Goal: Transaction & Acquisition: Obtain resource

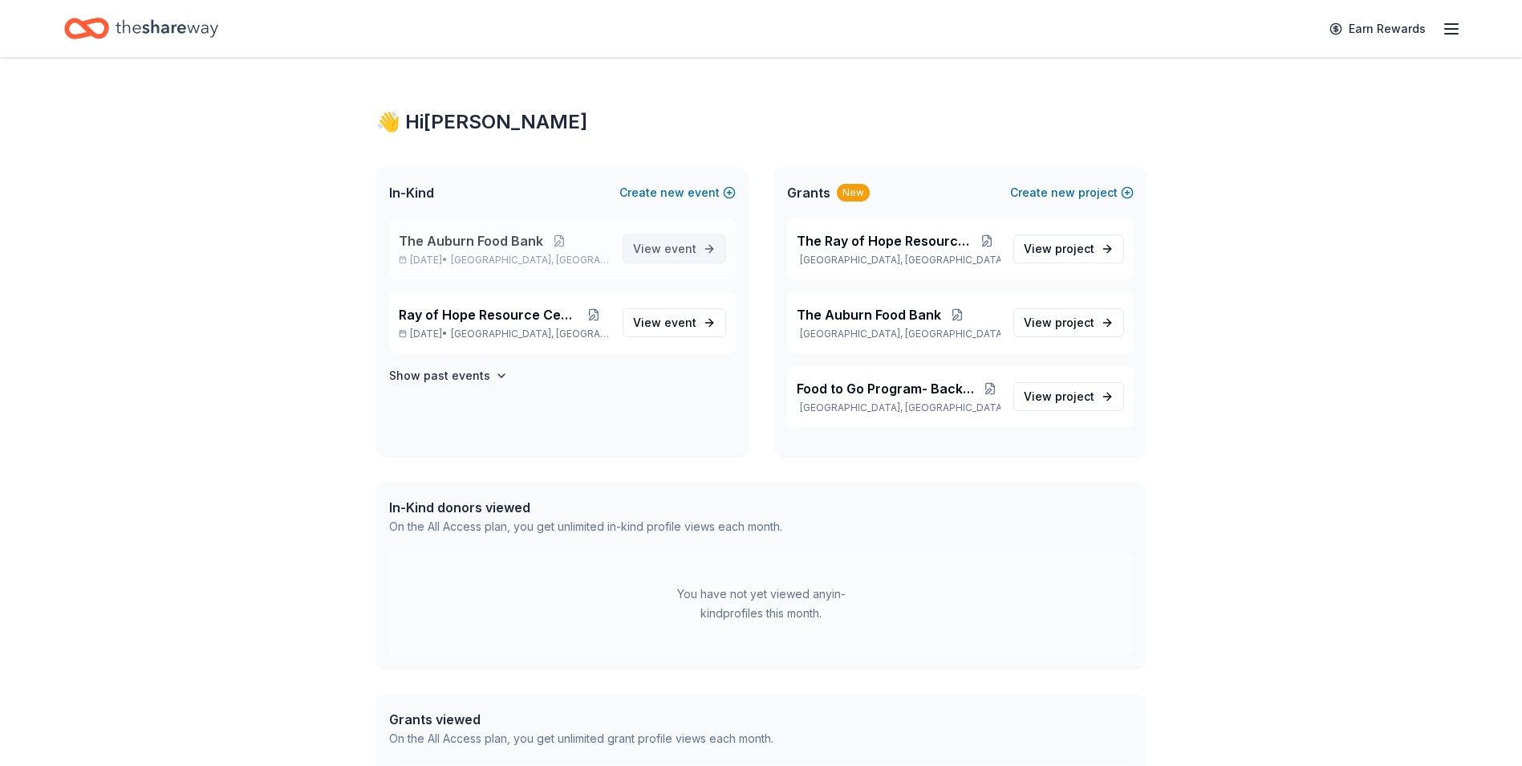
click at [669, 246] on span "event" at bounding box center [680, 249] width 32 height 14
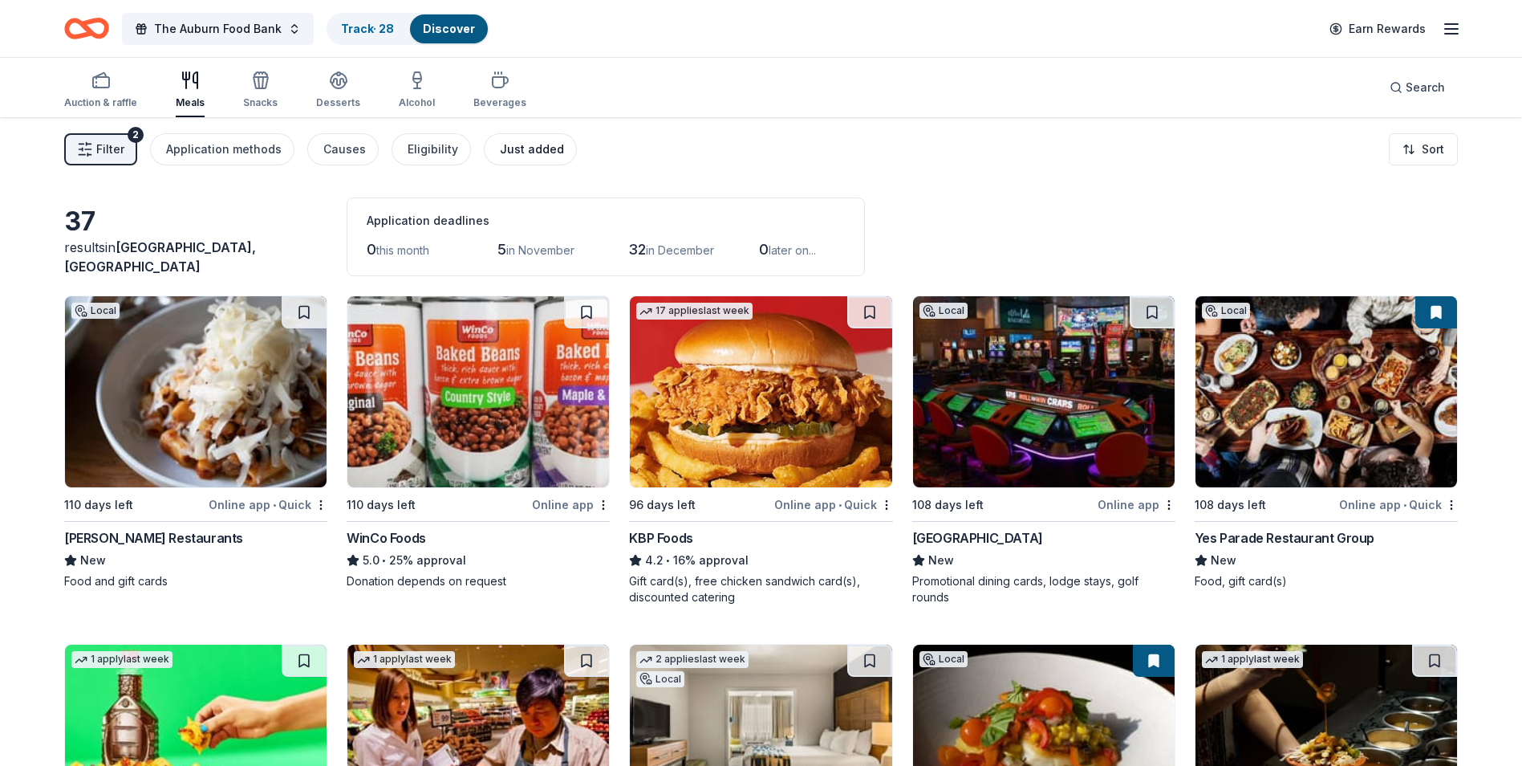
click at [512, 159] on button "Just added" at bounding box center [530, 149] width 93 height 32
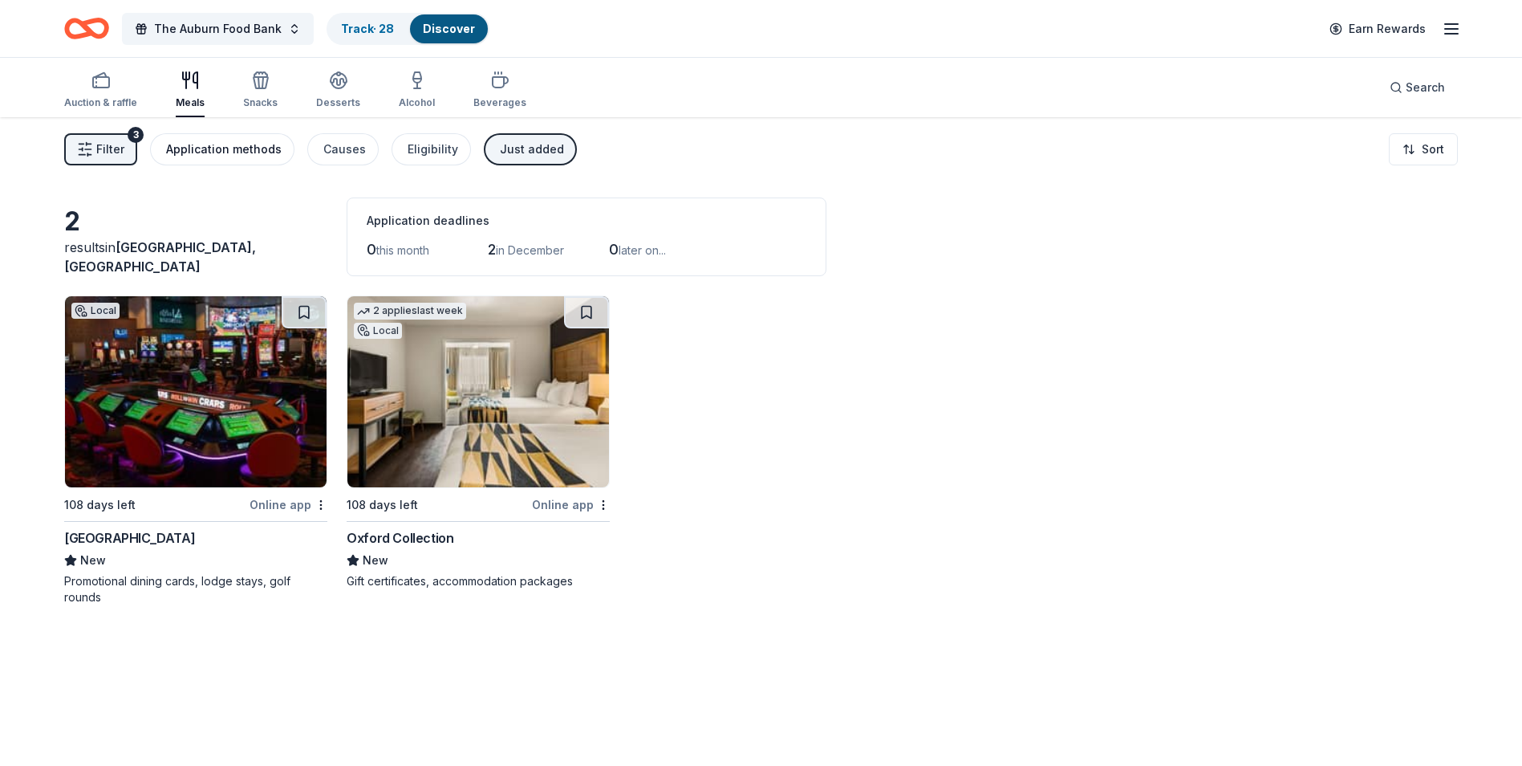
click at [258, 146] on div "Application methods" at bounding box center [224, 149] width 116 height 19
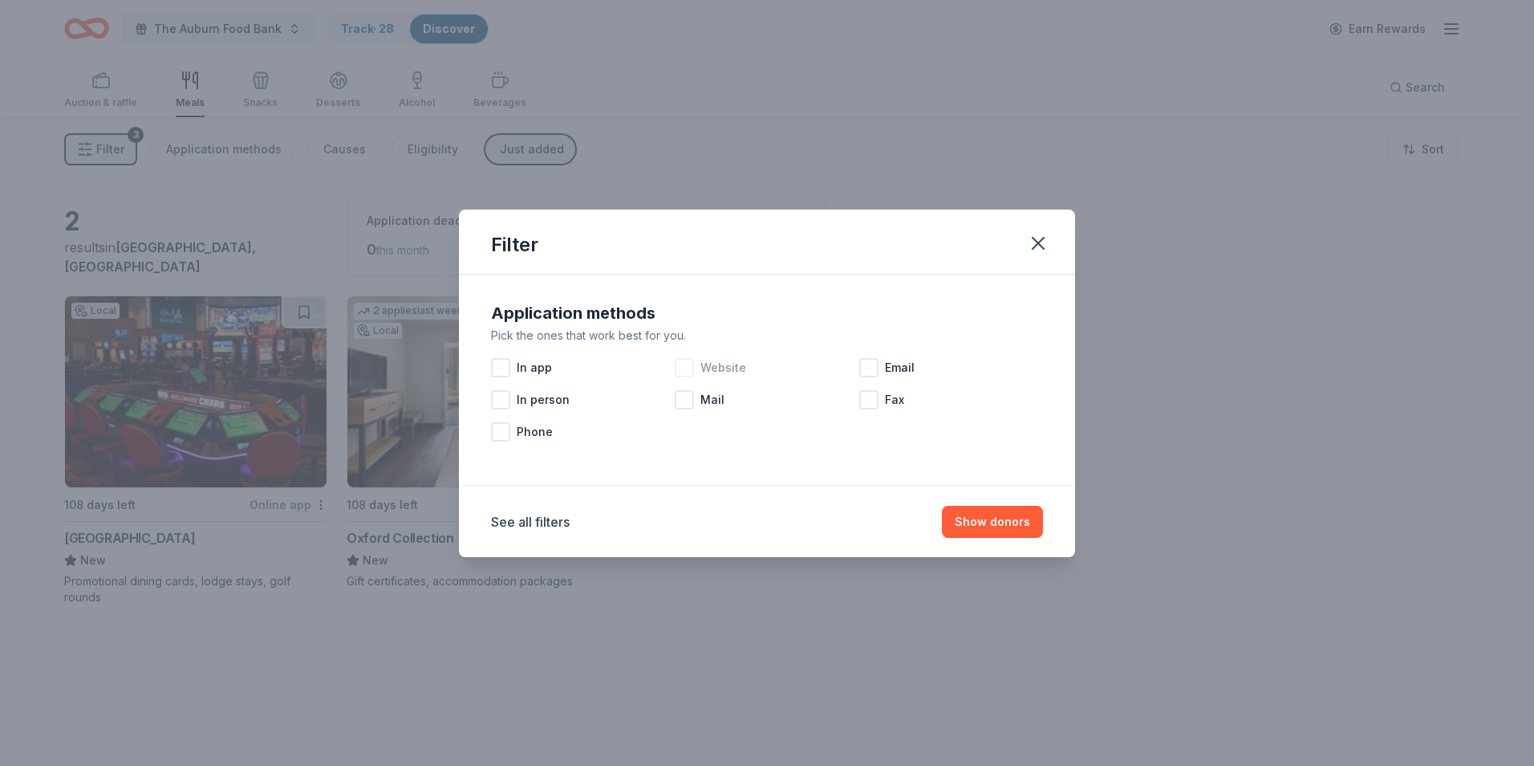
click at [685, 368] on div at bounding box center [684, 367] width 19 height 19
click at [506, 367] on div at bounding box center [500, 367] width 19 height 19
click at [1018, 518] on button "Show 2 donors" at bounding box center [989, 522] width 108 height 32
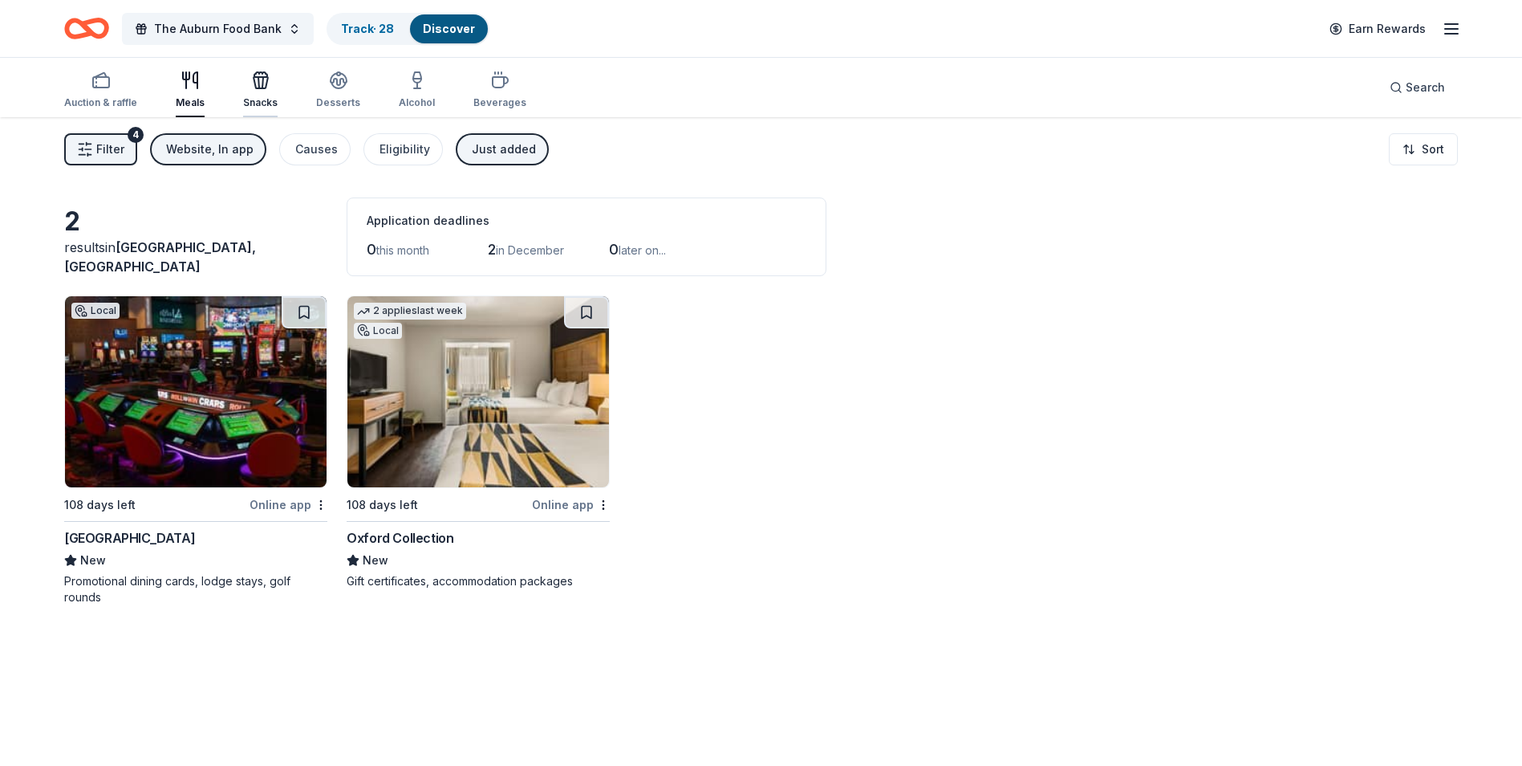
click at [248, 94] on div "Snacks" at bounding box center [260, 90] width 35 height 39
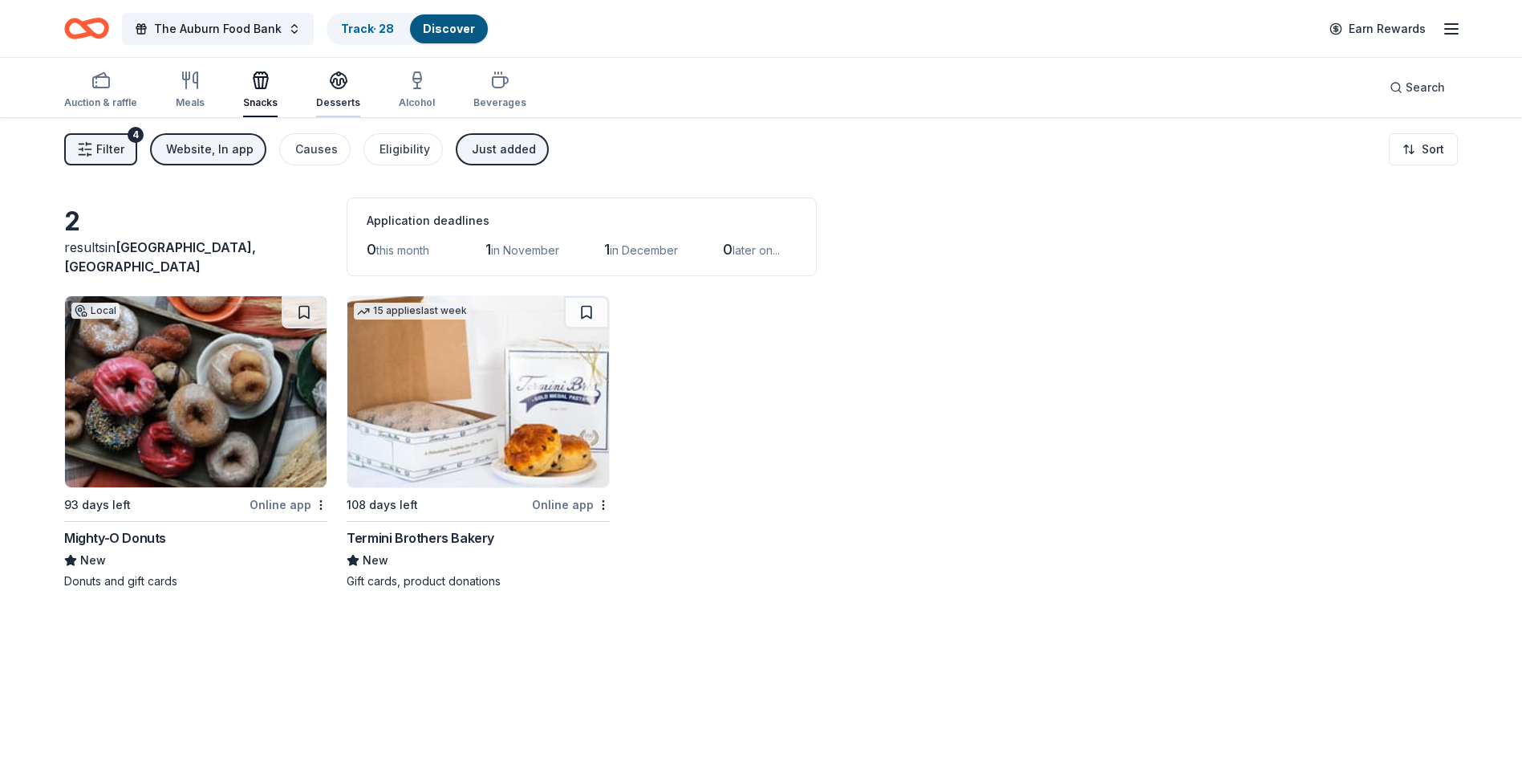
click at [325, 99] on div "Desserts" at bounding box center [338, 102] width 44 height 13
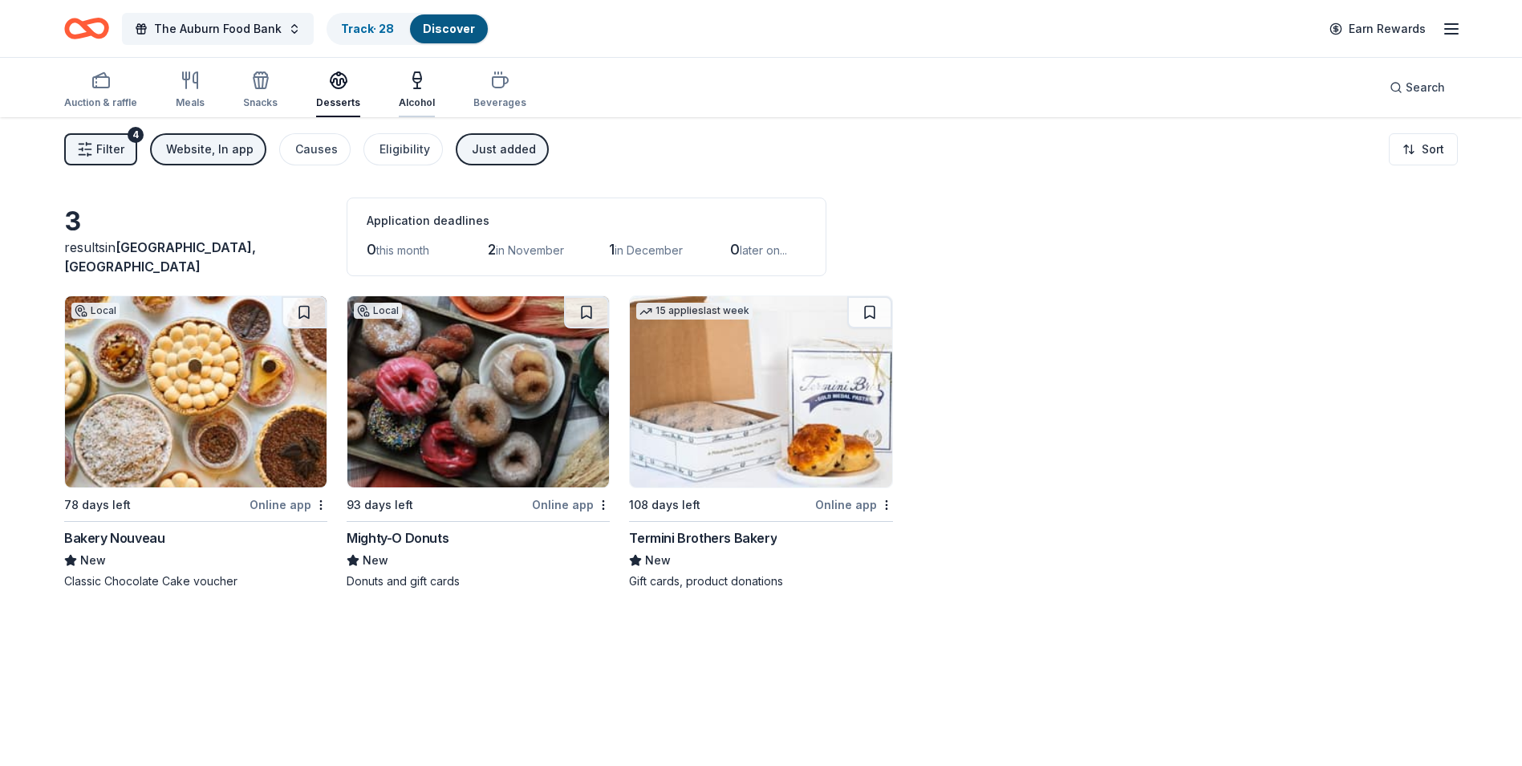
click at [411, 93] on div "Alcohol" at bounding box center [417, 90] width 36 height 39
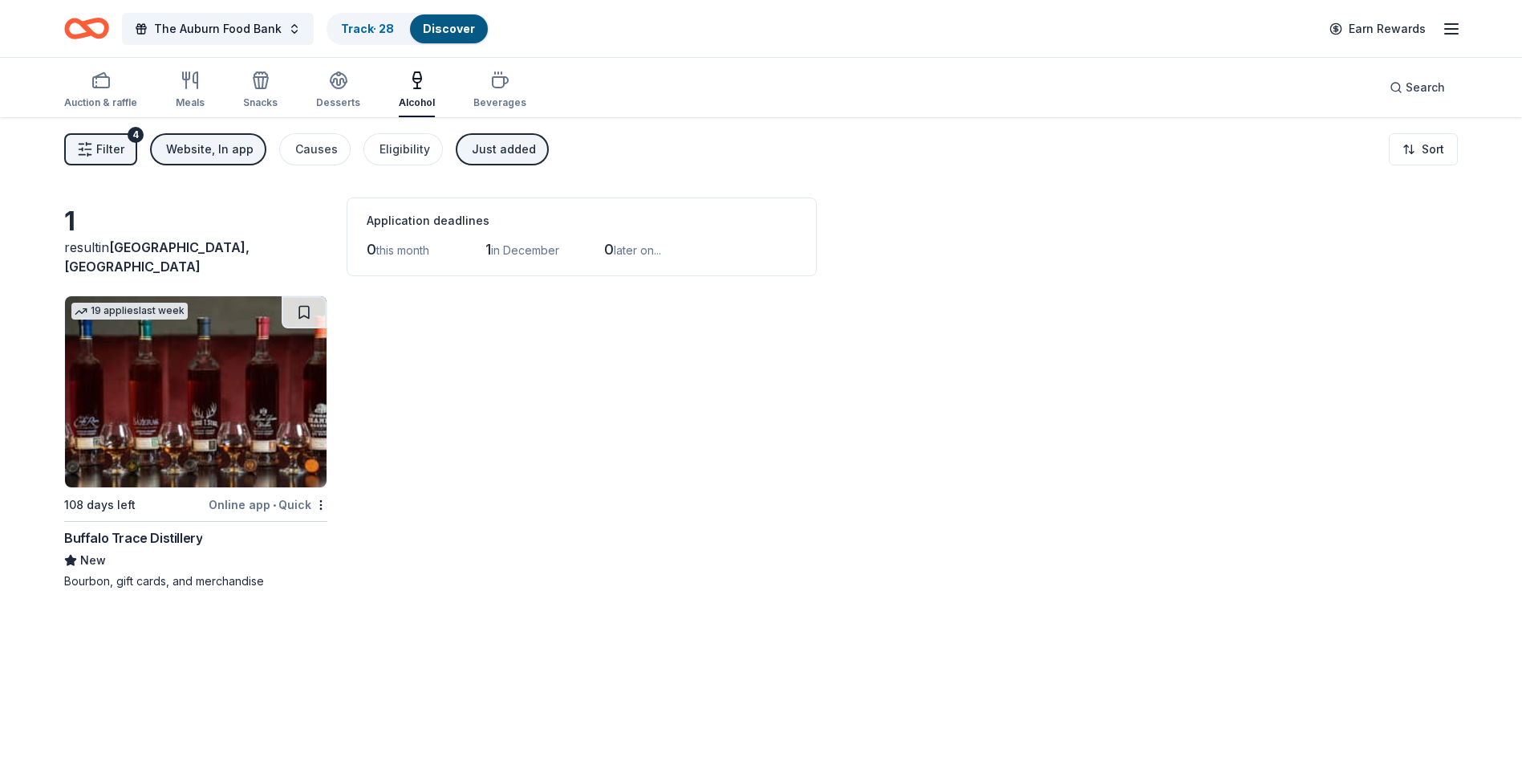
click at [152, 442] on img at bounding box center [196, 391] width 262 height 191
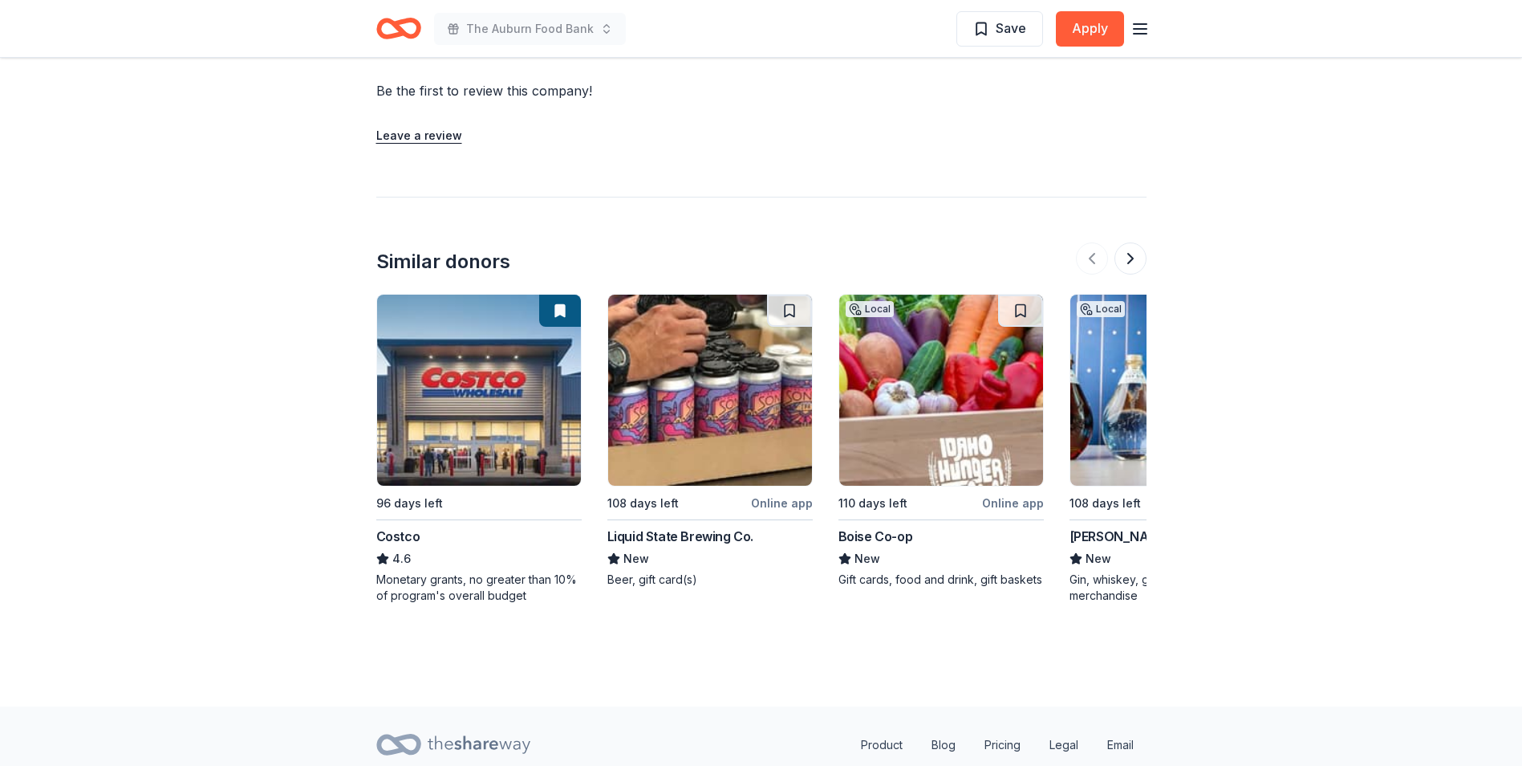
scroll to position [1364, 0]
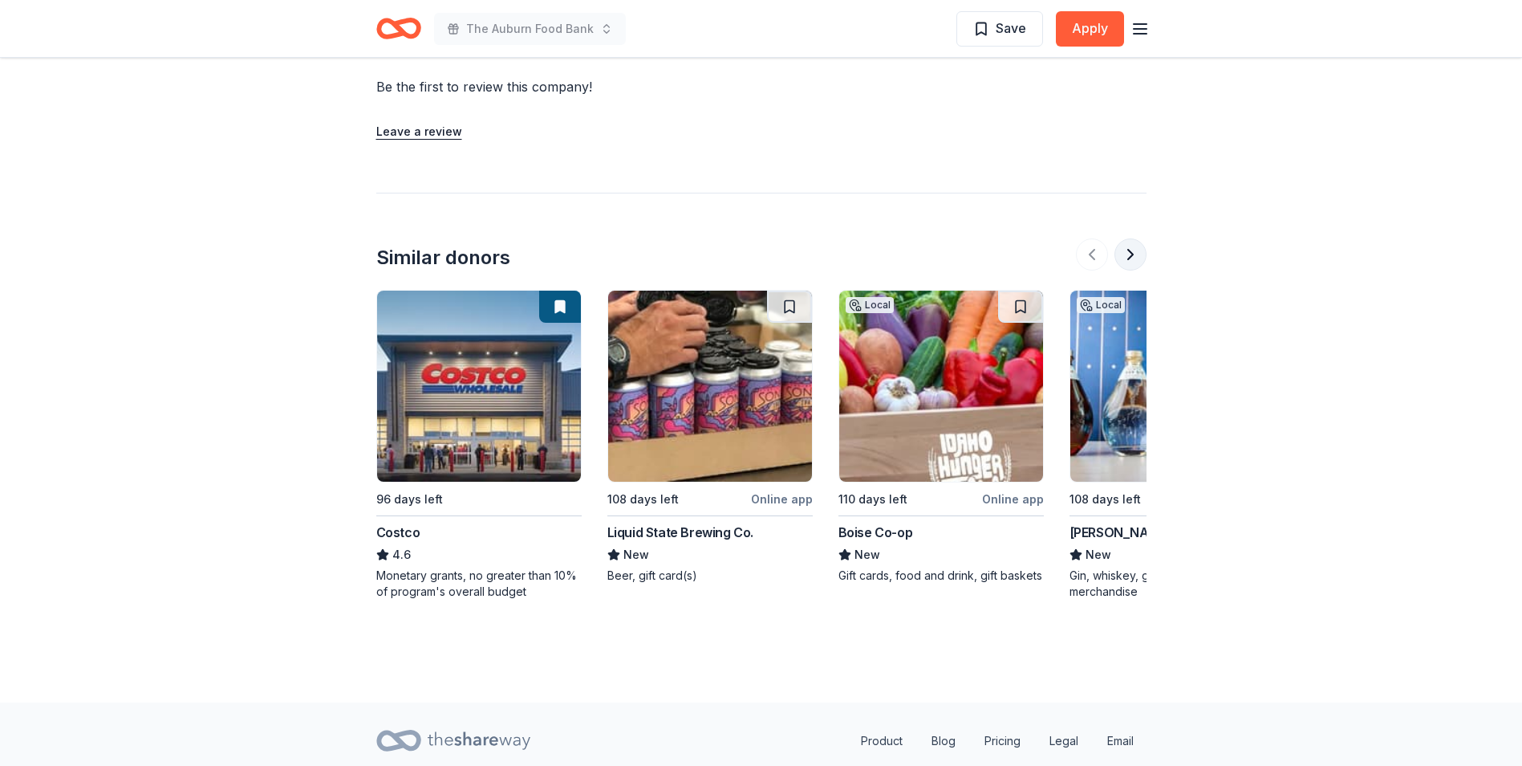
click at [1124, 254] on button at bounding box center [1131, 254] width 32 height 32
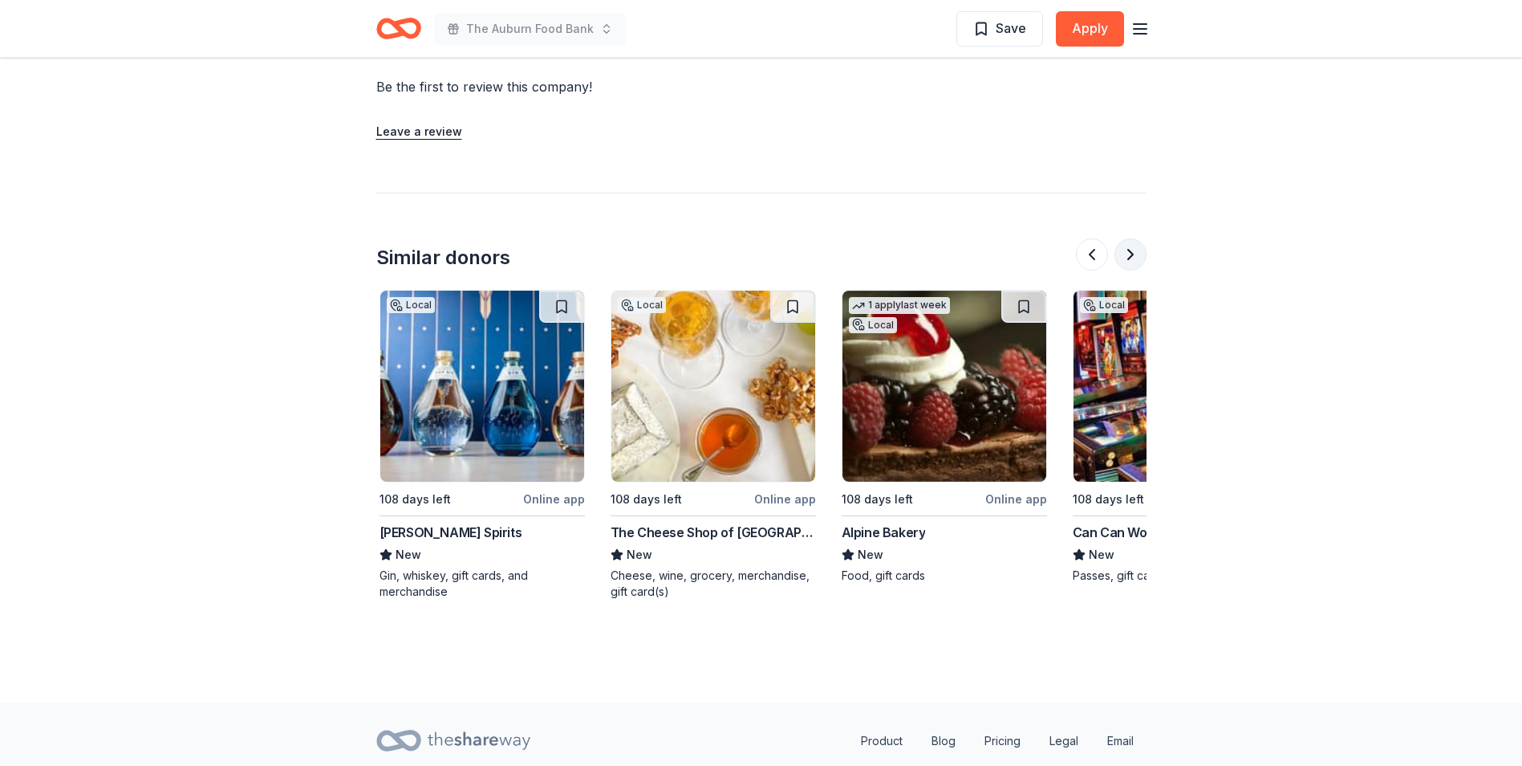
scroll to position [0, 693]
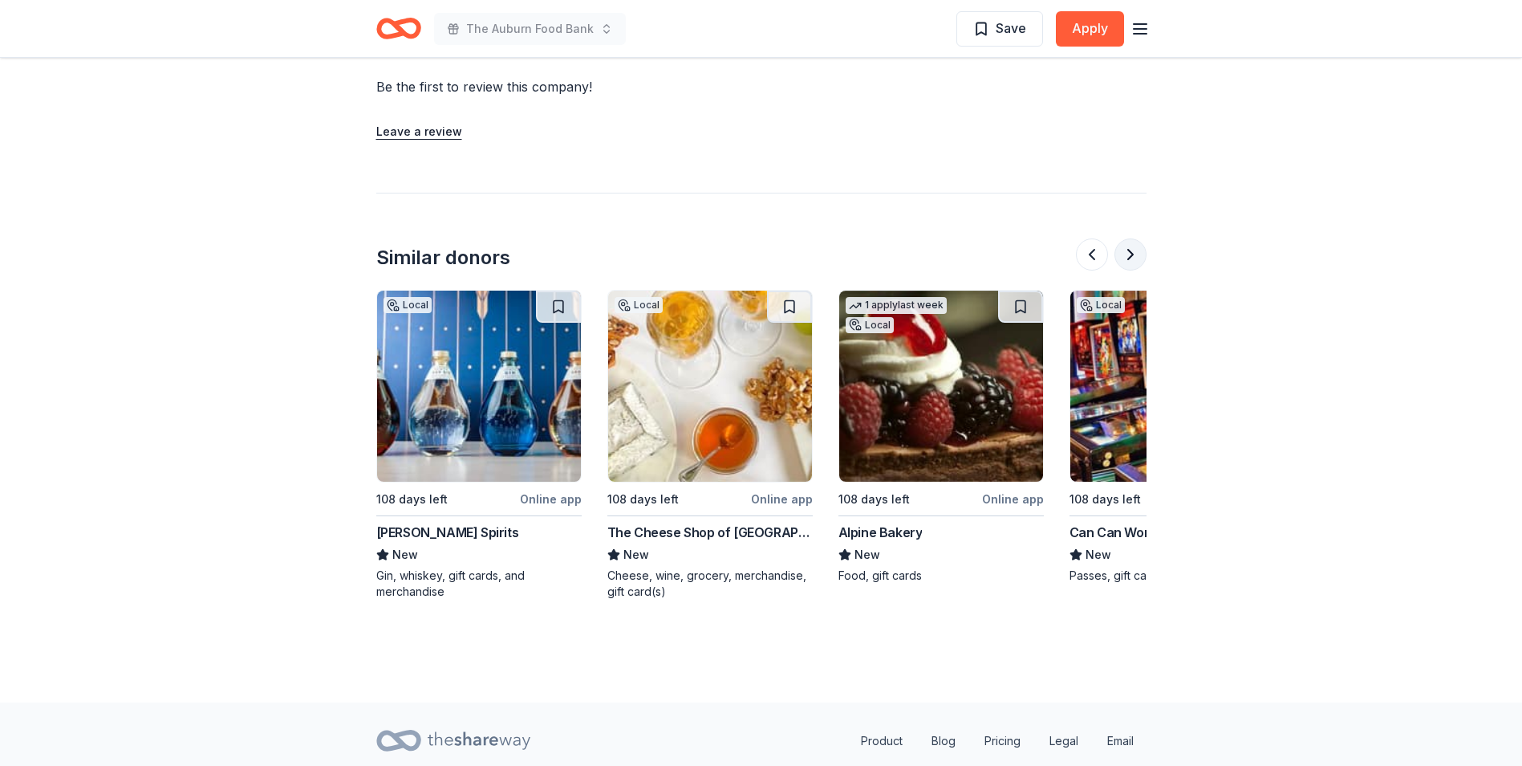
click at [1122, 257] on button at bounding box center [1131, 254] width 32 height 32
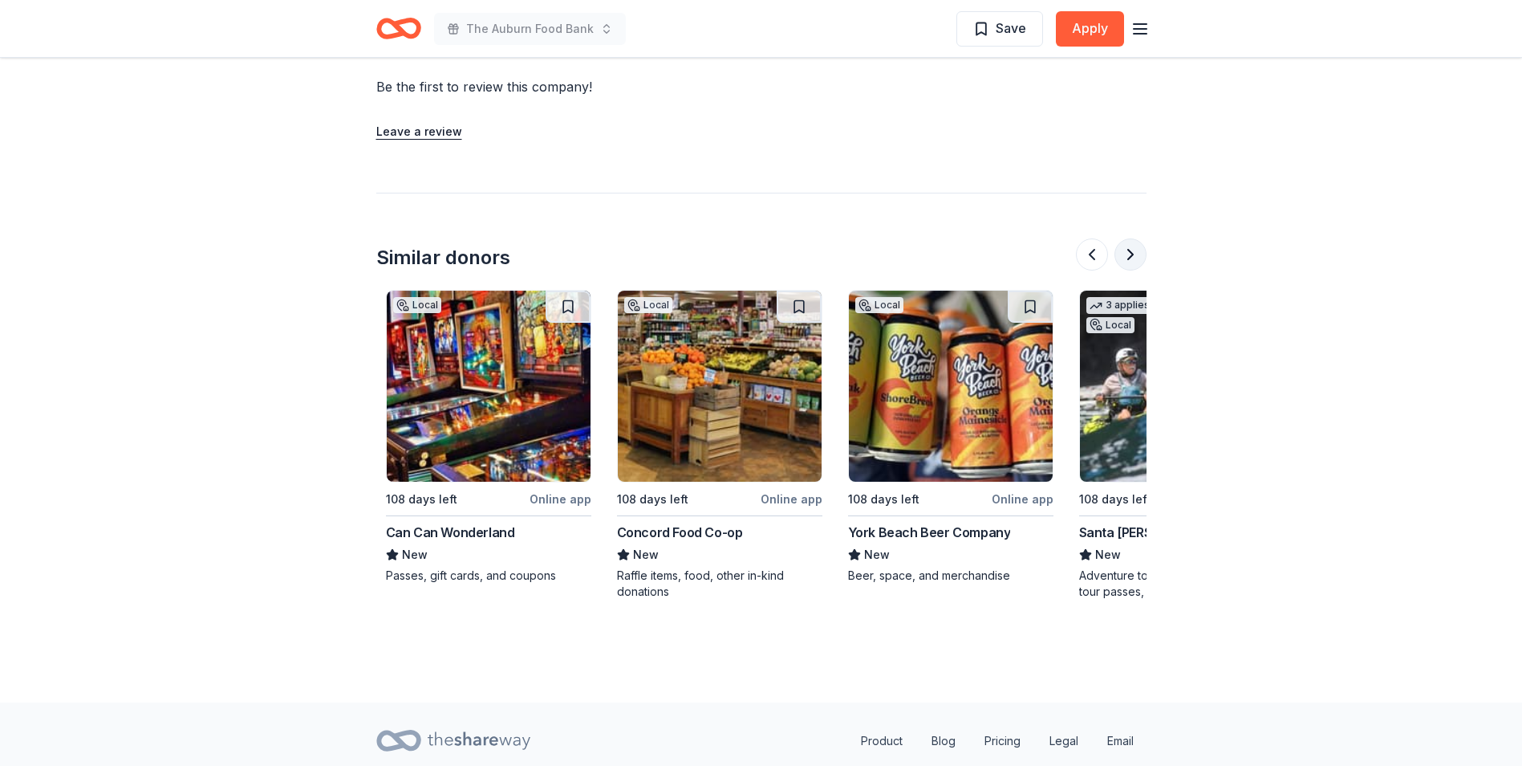
scroll to position [0, 1387]
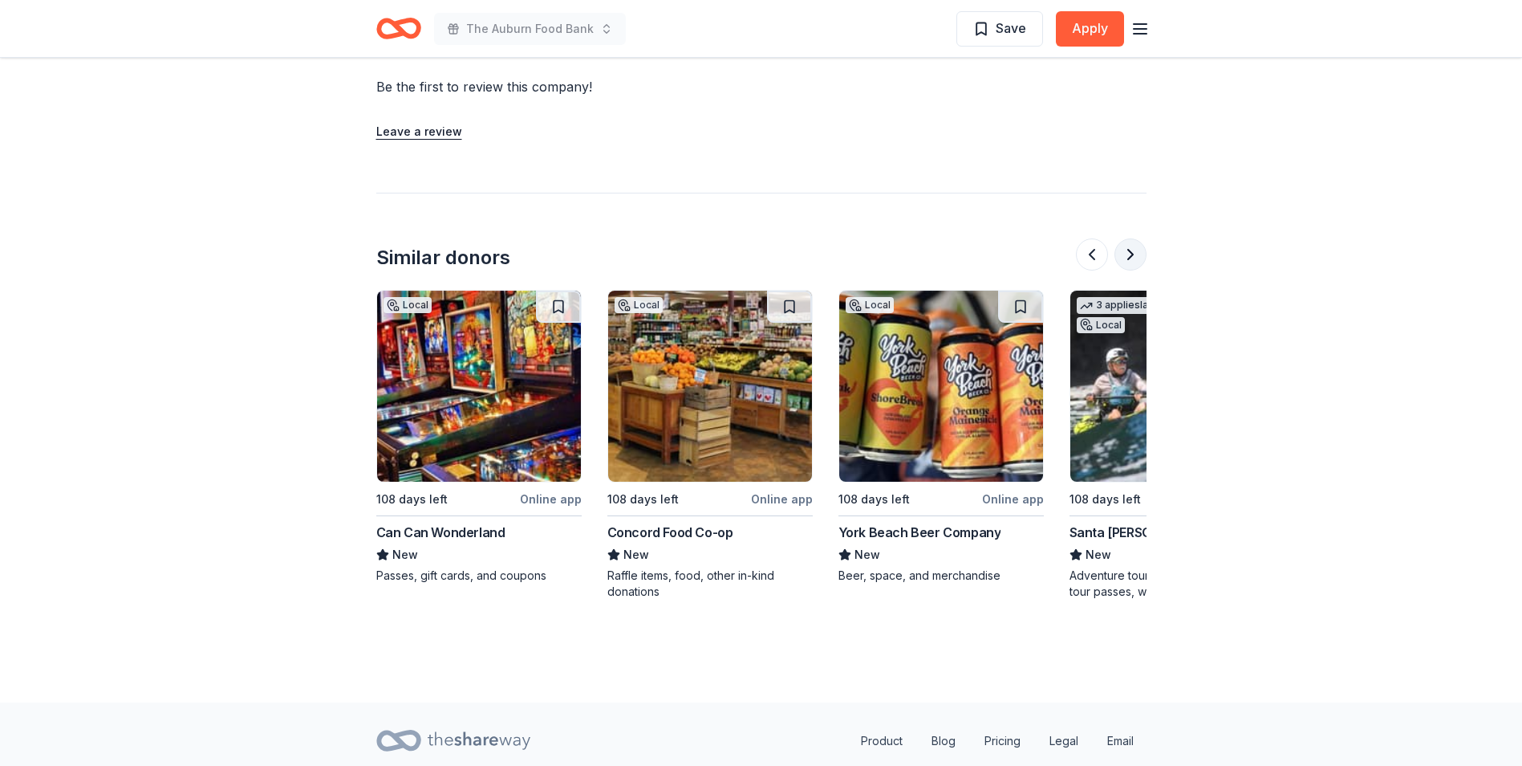
click at [1122, 258] on button at bounding box center [1131, 254] width 32 height 32
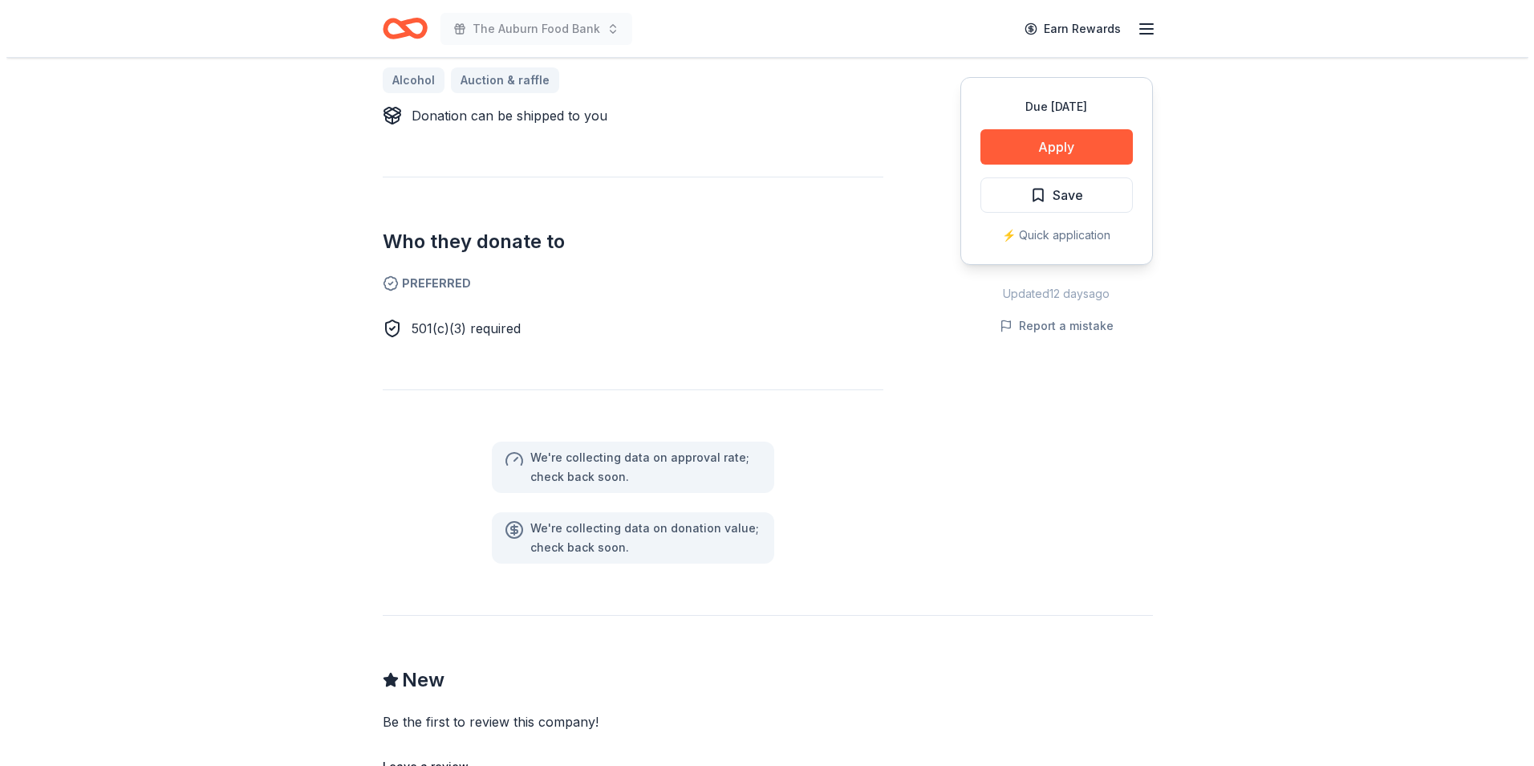
scroll to position [722, 0]
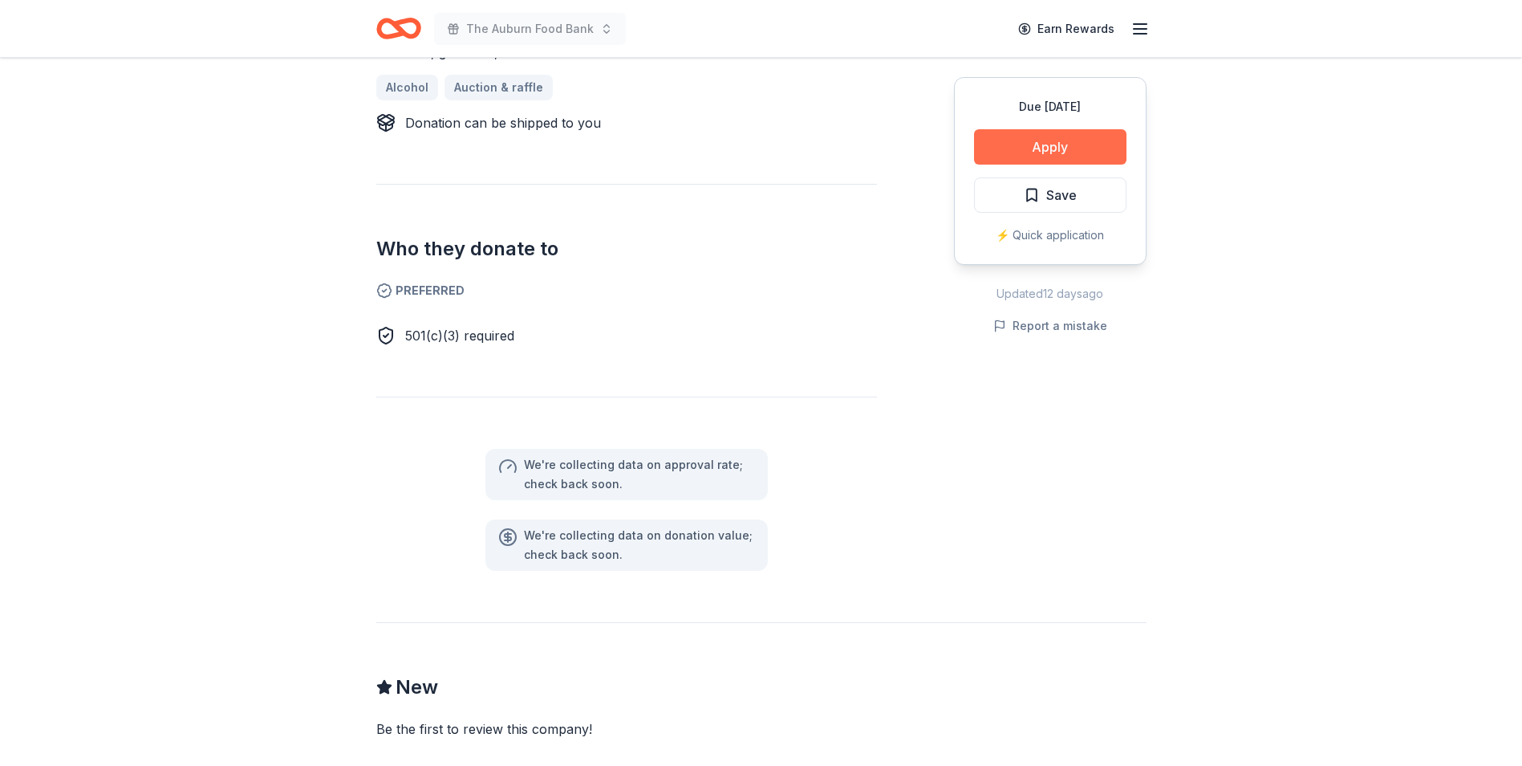
click at [1035, 141] on button "Apply" at bounding box center [1050, 146] width 152 height 35
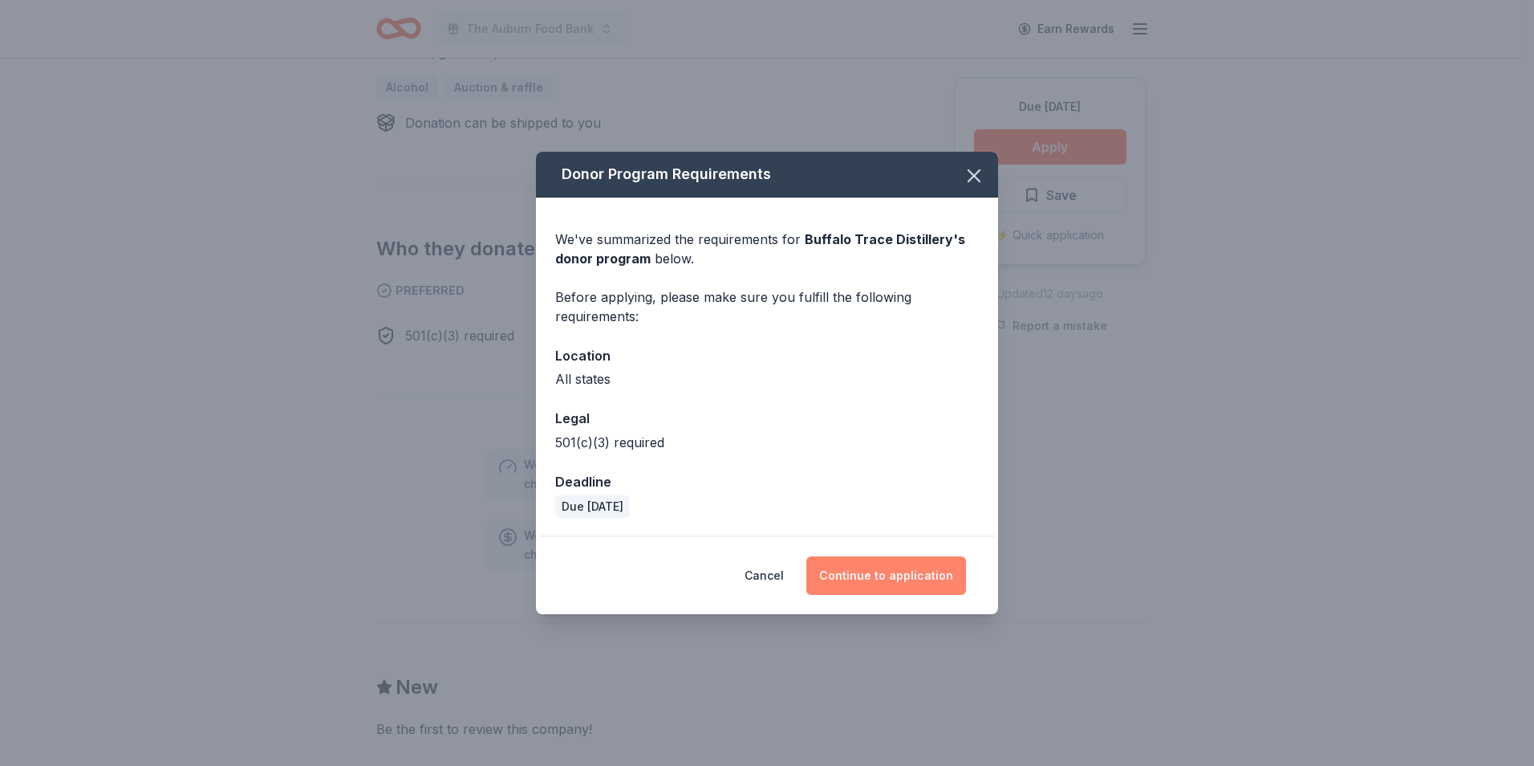
click at [900, 571] on button "Continue to application" at bounding box center [886, 575] width 160 height 39
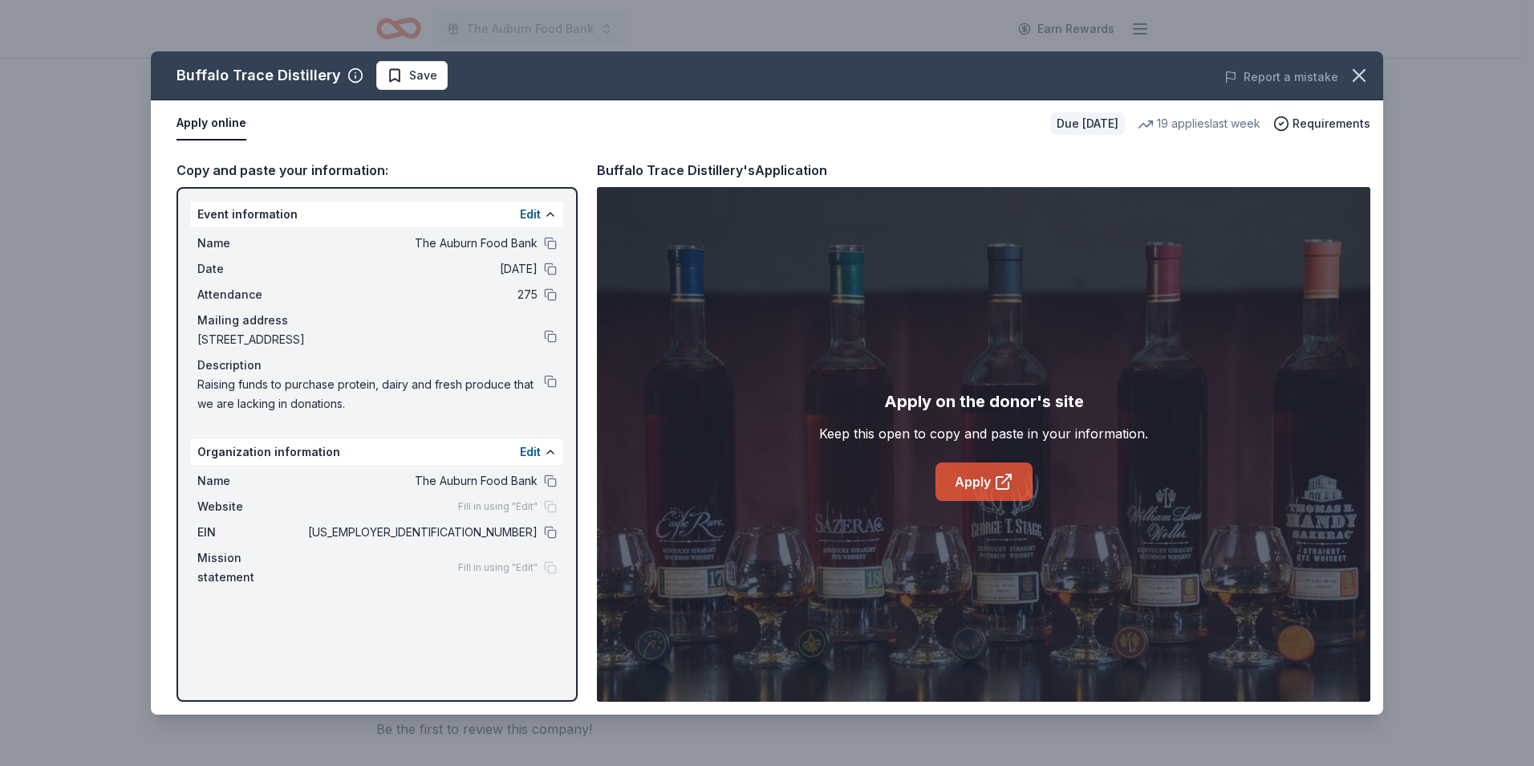
click at [985, 484] on link "Apply" at bounding box center [984, 481] width 97 height 39
